Goal: Information Seeking & Learning: Learn about a topic

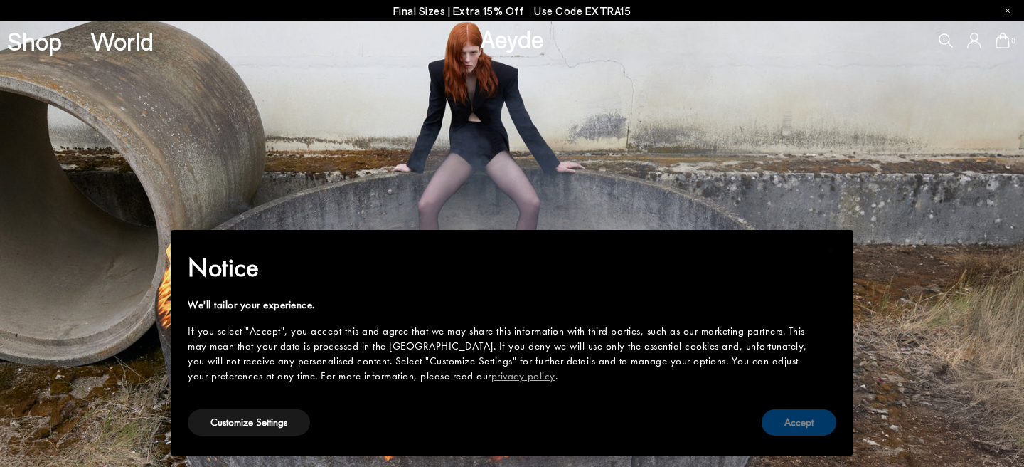
click at [821, 421] on button "Accept" at bounding box center [799, 422] width 75 height 26
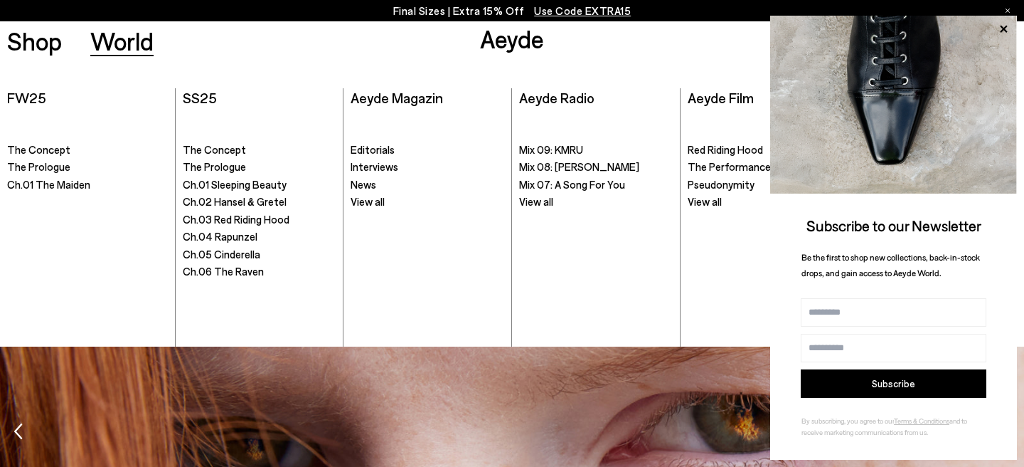
scroll to position [2273, 0]
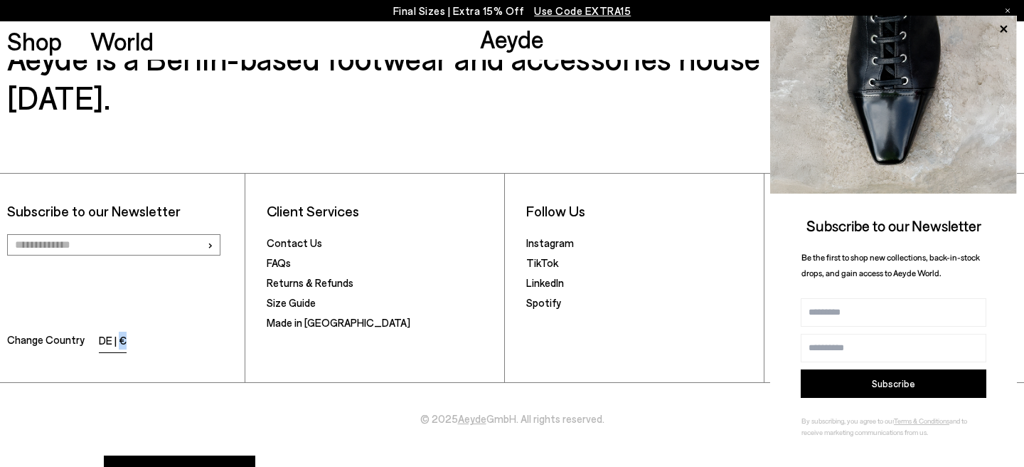
drag, startPoint x: 142, startPoint y: 293, endPoint x: 117, endPoint y: 299, distance: 25.5
click at [117, 331] on li "Change Country DE | €" at bounding box center [122, 342] width 230 height 23
copy li "€"
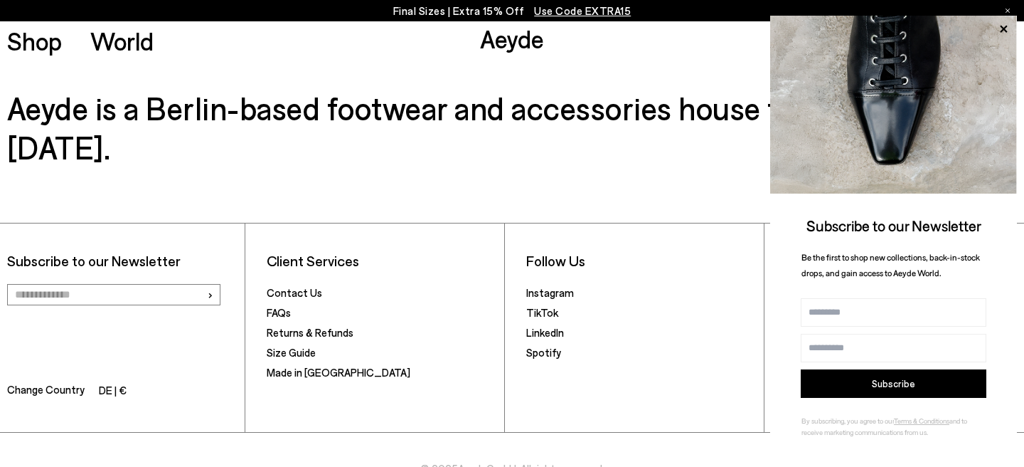
click at [590, 117] on h3 "Aeyde is a Berlin-based footwear and accessories house founded in [DATE]." at bounding box center [512, 127] width 1010 height 78
click at [996, 27] on icon at bounding box center [1003, 29] width 18 height 18
click at [1000, 31] on icon at bounding box center [1003, 29] width 18 height 18
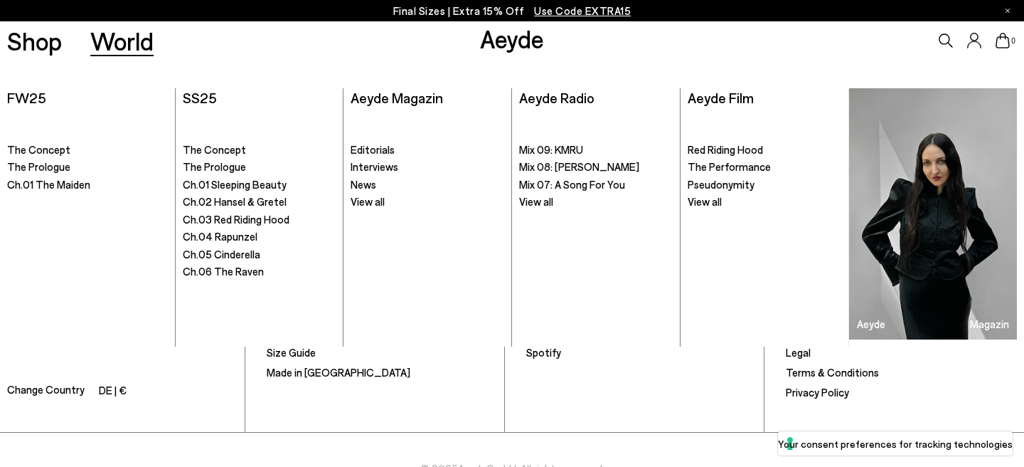
scroll to position [2273, 0]
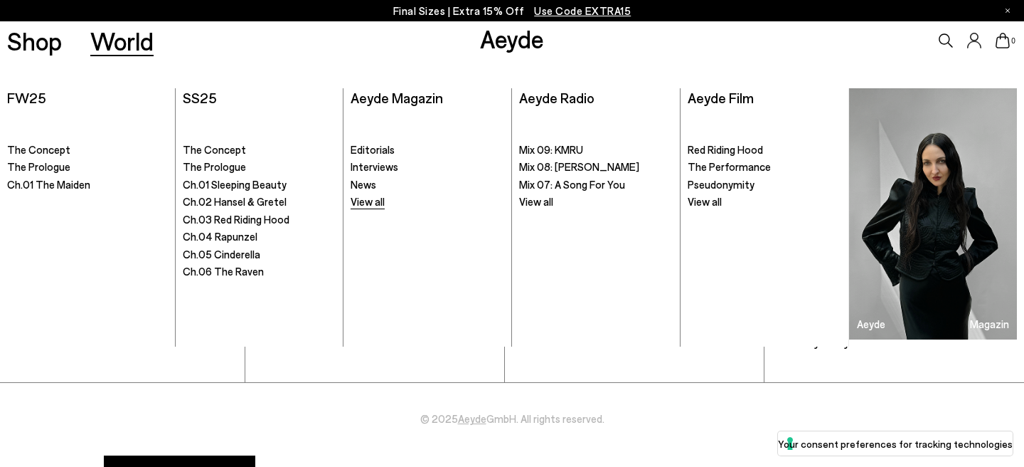
click at [379, 203] on span "View all" at bounding box center [368, 201] width 34 height 13
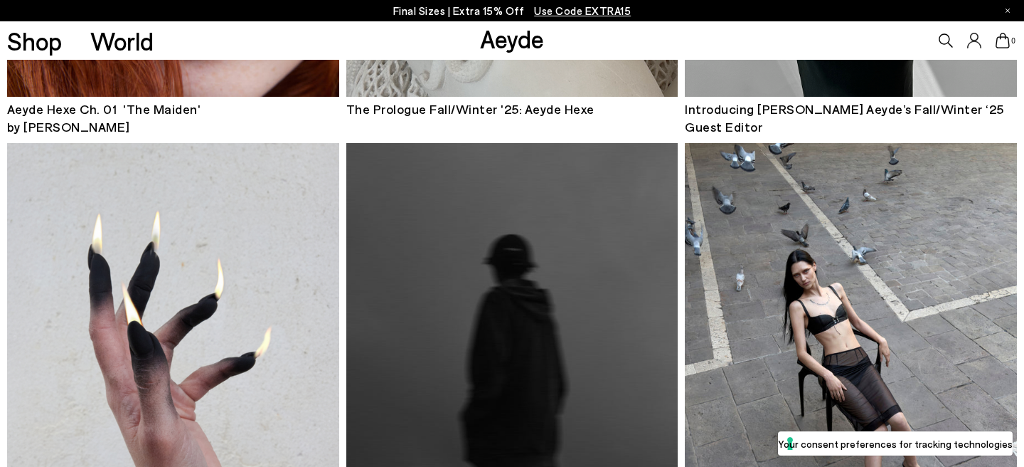
scroll to position [1230, 0]
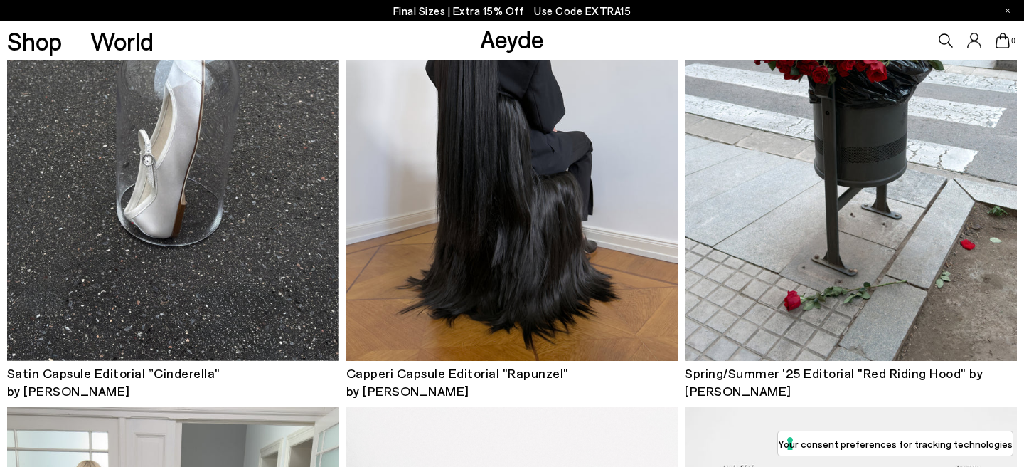
click at [496, 378] on span "Capperi Capsule Editorial "Rapunzel" by Durga Chew-Bose" at bounding box center [457, 381] width 223 height 33
